Goal: Check status: Check status

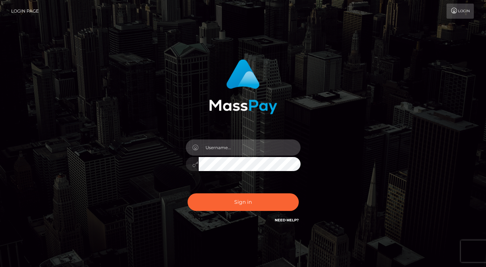
type input "dmen.fire"
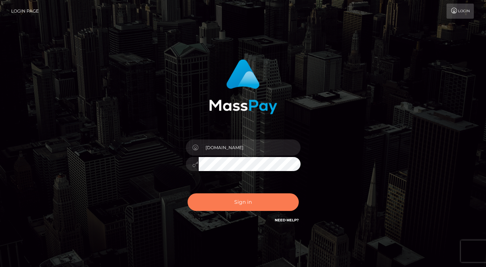
click at [227, 206] on button "Sign in" at bounding box center [243, 202] width 111 height 18
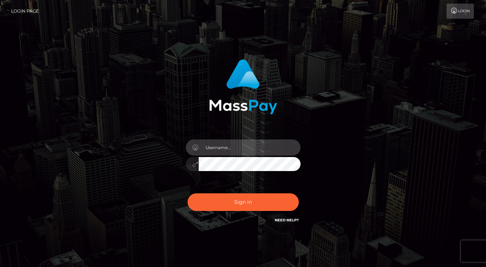
type input "[DOMAIN_NAME]"
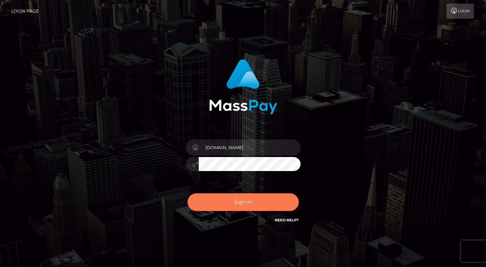
click at [234, 196] on button "Sign in" at bounding box center [243, 202] width 111 height 18
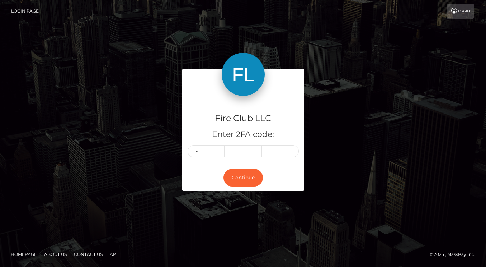
type input "1"
type input "8"
type input "9"
type input "0"
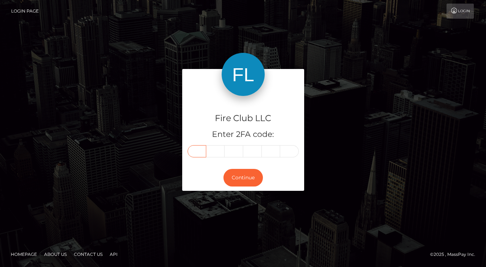
type input "1"
type input "8"
type input "9"
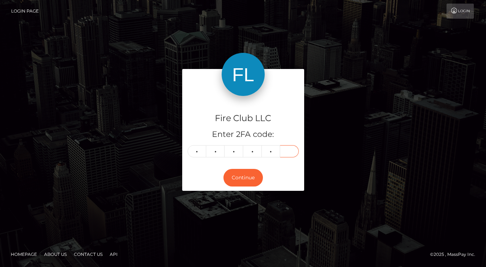
type input "0"
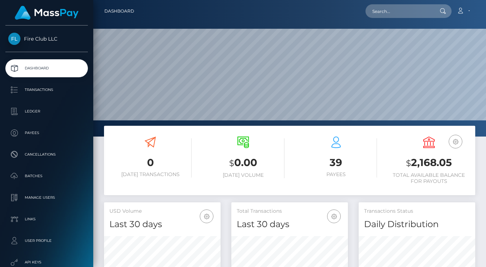
scroll to position [127, 117]
click at [61, 84] on link "Transactions" at bounding box center [46, 90] width 83 height 18
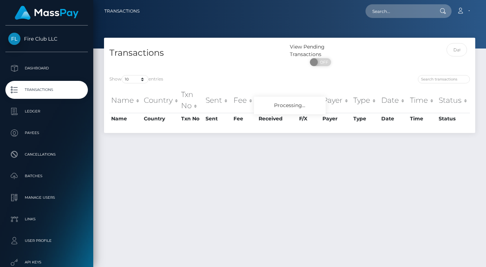
scroll to position [18, 0]
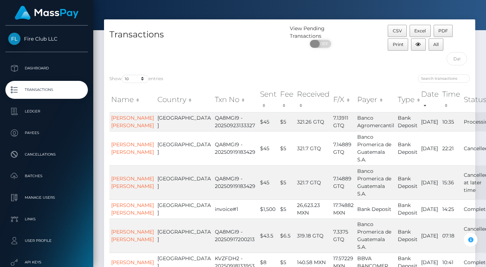
click at [326, 45] on span "OFF" at bounding box center [323, 44] width 18 height 8
checkbox input "true"
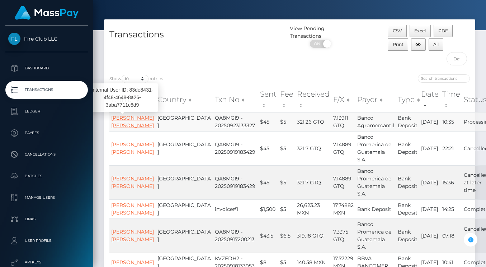
click at [122, 128] on link "[PERSON_NAME] [PERSON_NAME]" at bounding box center [132, 121] width 43 height 14
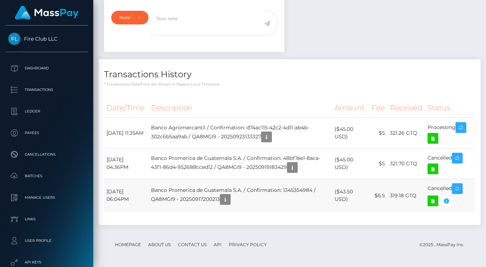
scroll to position [285, 0]
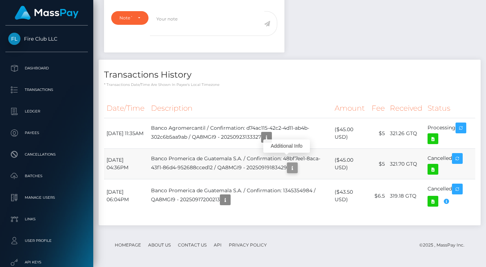
click at [288, 163] on icon "button" at bounding box center [292, 167] width 9 height 9
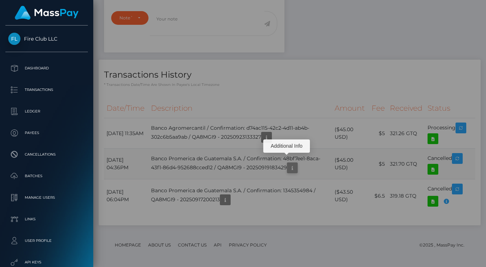
scroll to position [0, 0]
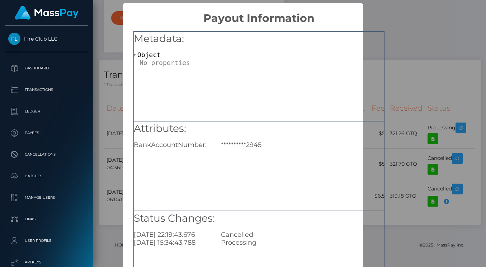
click at [413, 62] on div "**********" at bounding box center [243, 133] width 486 height 267
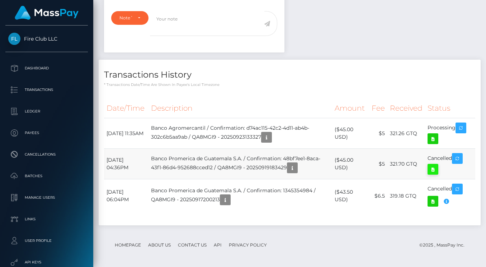
click at [437, 165] on icon at bounding box center [433, 169] width 9 height 9
